Goal: Task Accomplishment & Management: Manage account settings

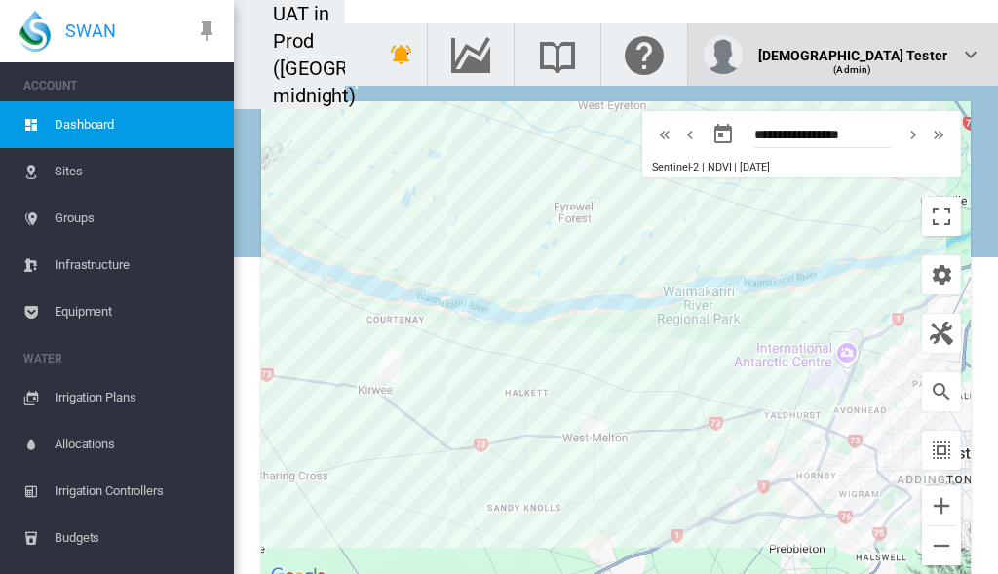
click at [901, 53] on div "(Admin)" at bounding box center [853, 62] width 190 height 19
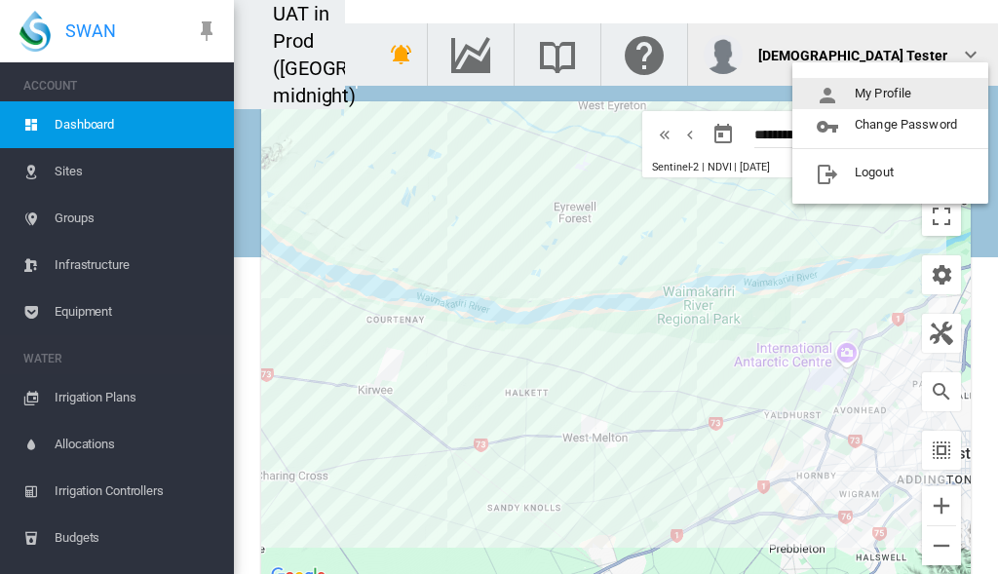
click at [891, 94] on button "My Profile" at bounding box center [891, 93] width 196 height 31
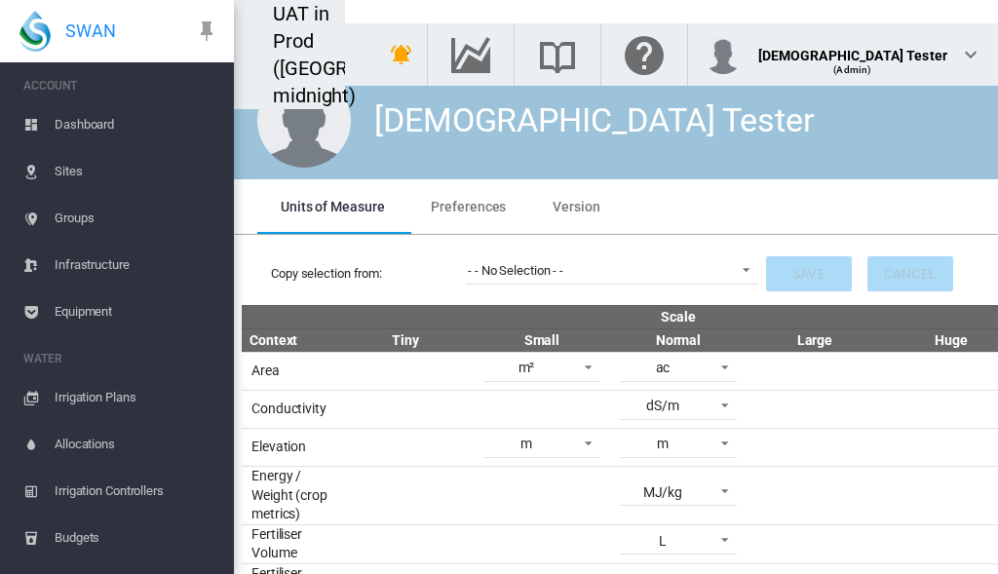
click at [466, 206] on span "Preferences" at bounding box center [468, 207] width 75 height 16
